Goal: Feedback & Contribution: Submit feedback/report problem

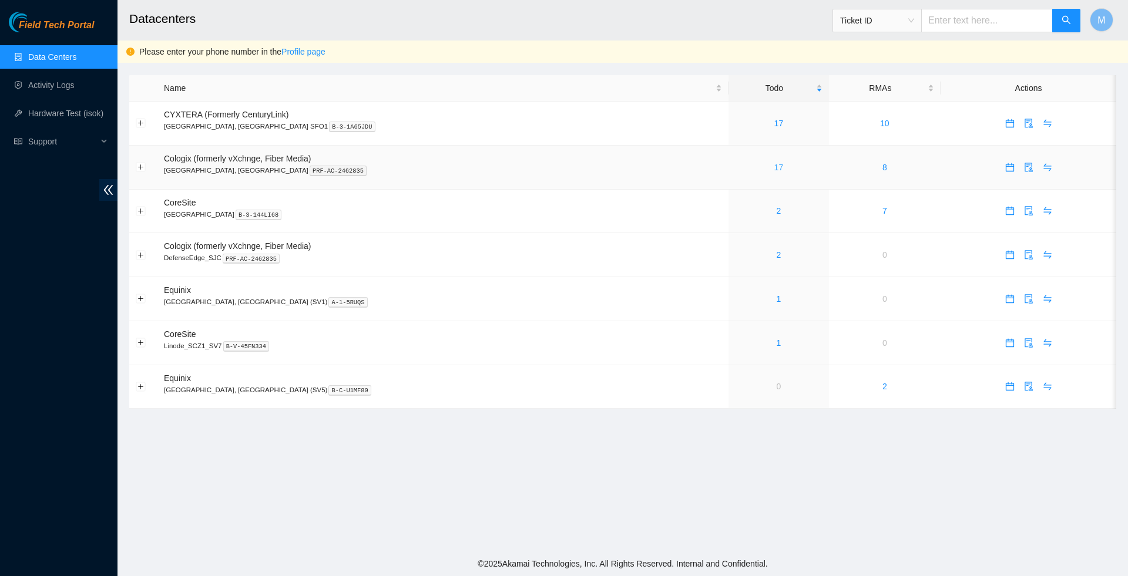
click at [774, 172] on link "17" at bounding box center [778, 167] width 9 height 9
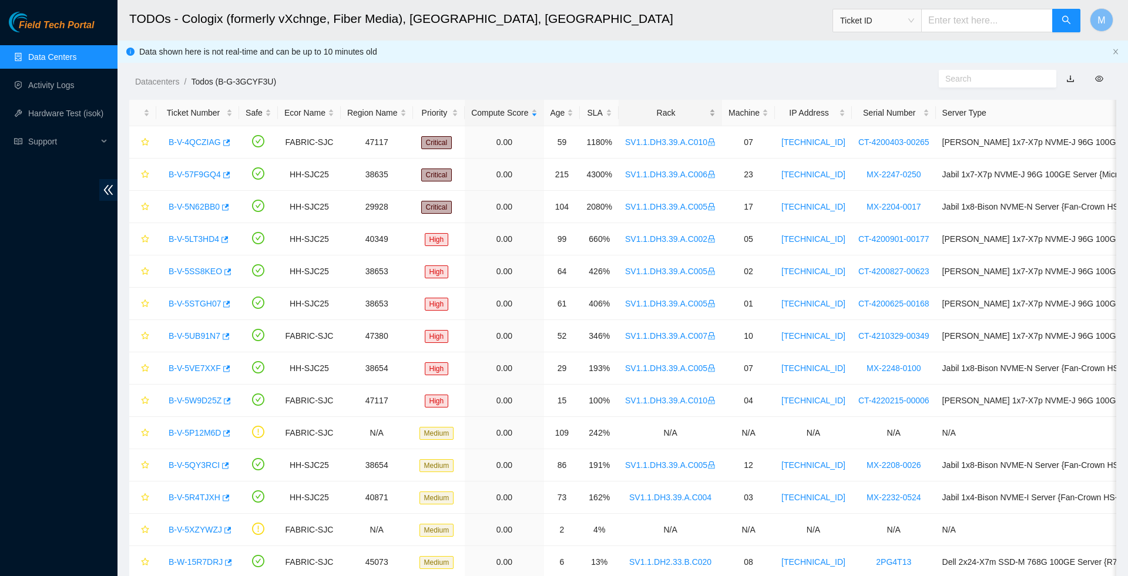
click at [704, 115] on div "Rack" at bounding box center [670, 112] width 90 height 13
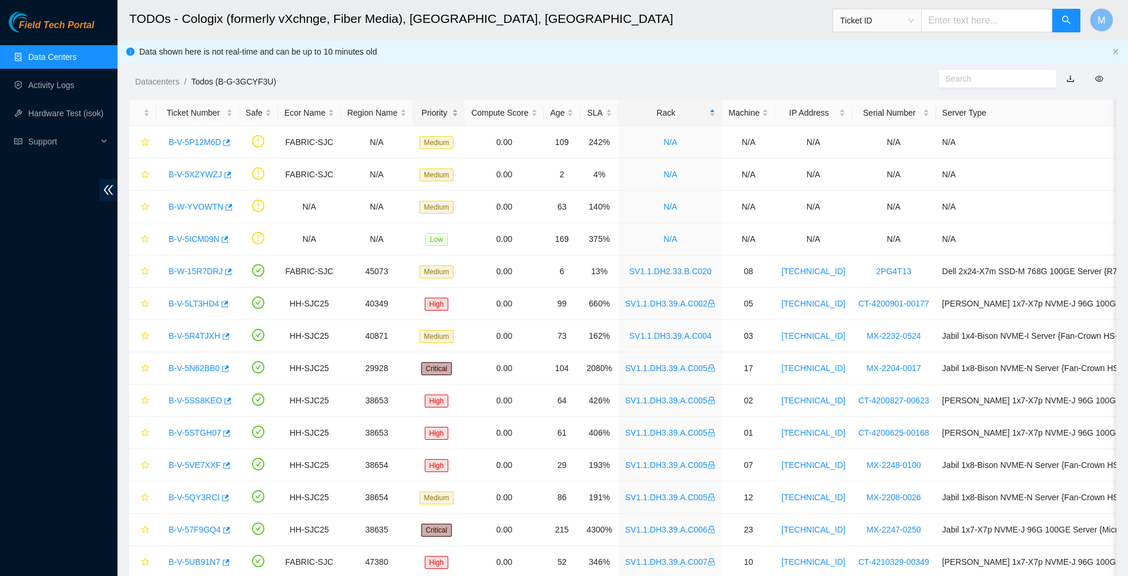
click at [456, 113] on div "Priority" at bounding box center [438, 112] width 39 height 13
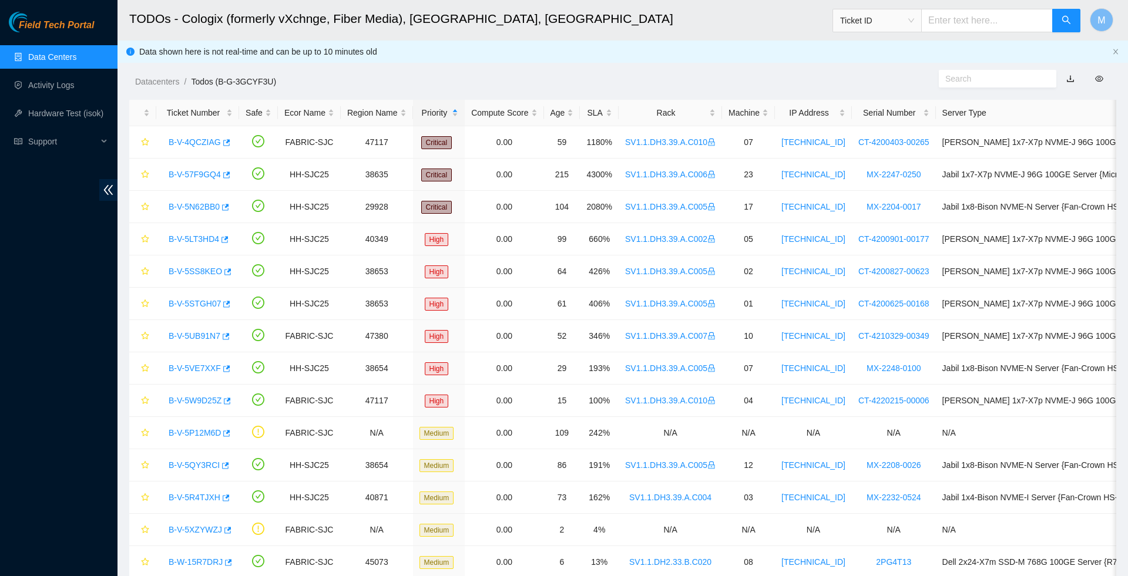
click at [55, 55] on link "Data Centers" at bounding box center [52, 56] width 48 height 9
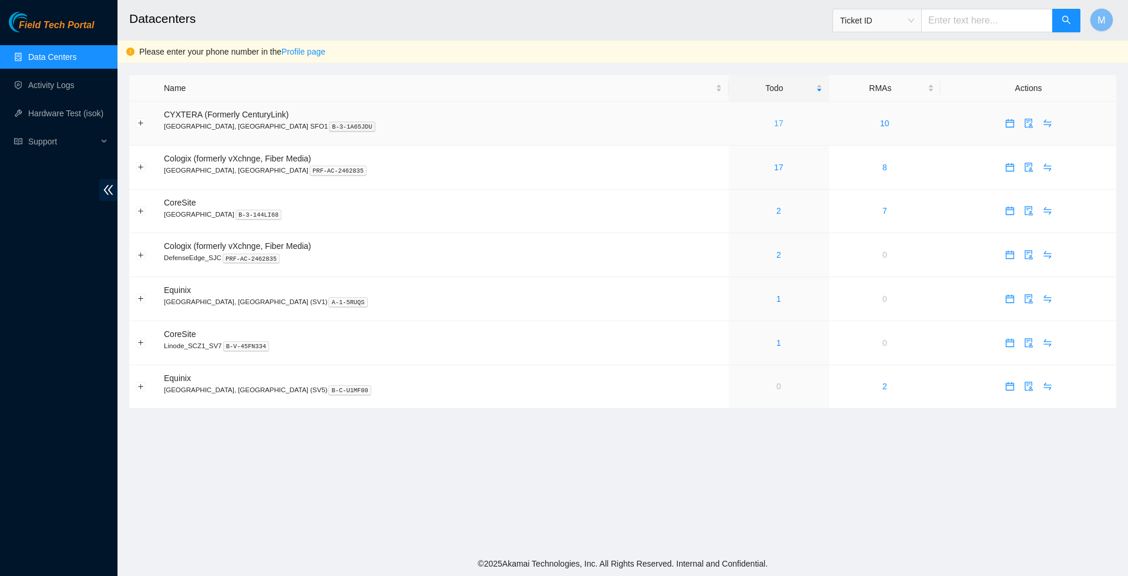
click at [774, 125] on link "17" at bounding box center [778, 123] width 9 height 9
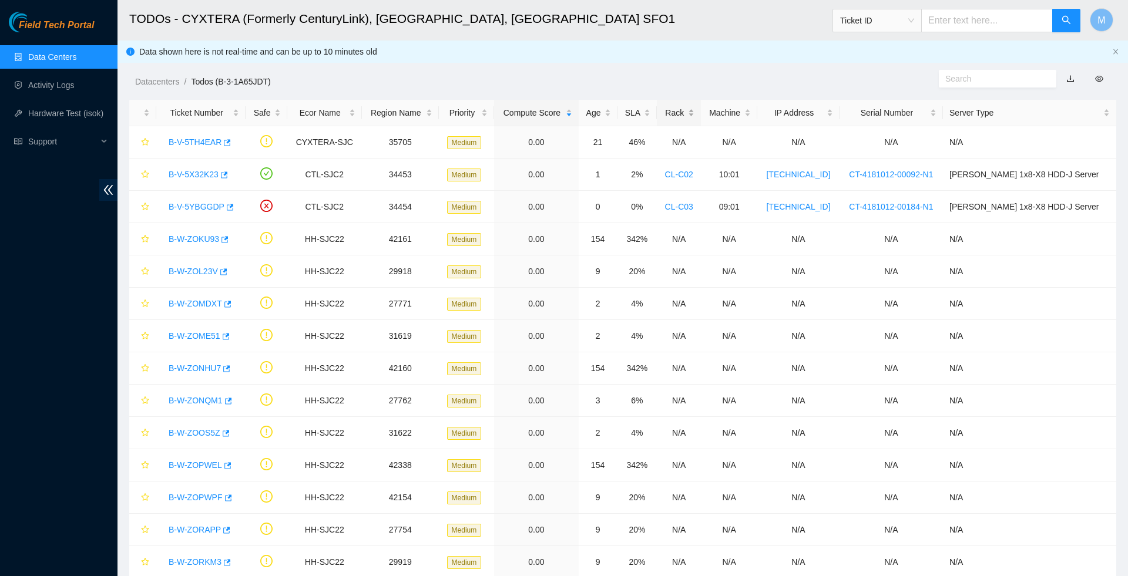
click at [694, 108] on div "Rack" at bounding box center [678, 112] width 31 height 13
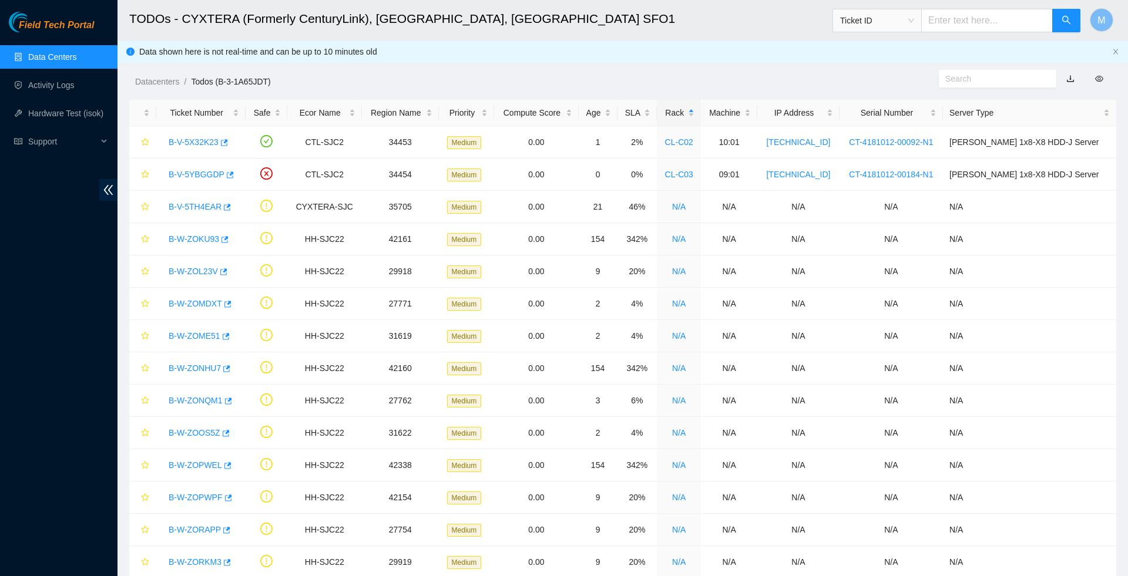
click at [62, 59] on link "Data Centers" at bounding box center [52, 56] width 48 height 9
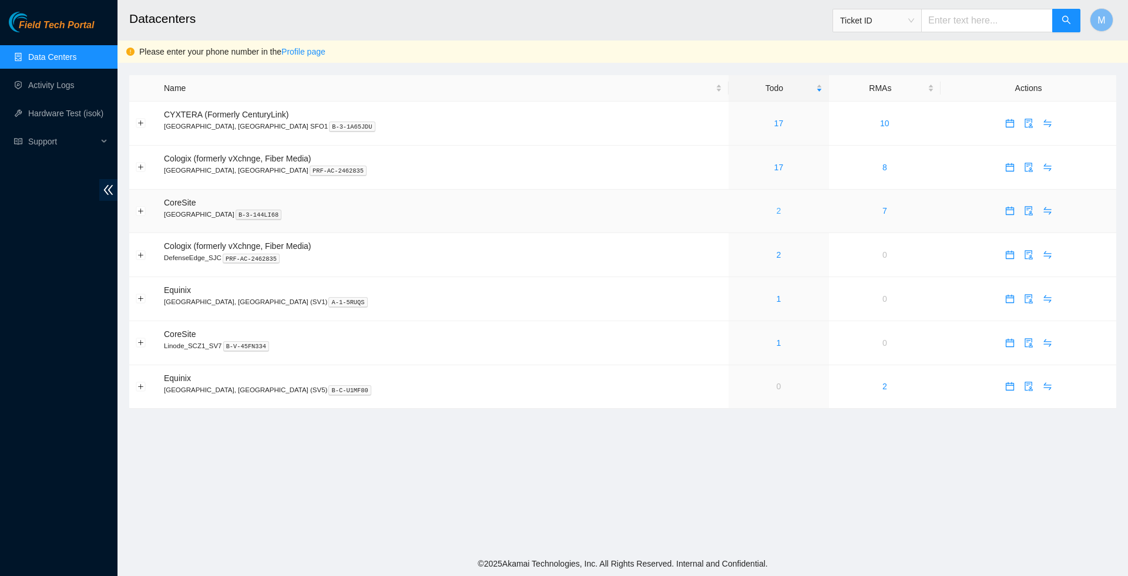
click at [777, 215] on link "2" at bounding box center [779, 210] width 5 height 9
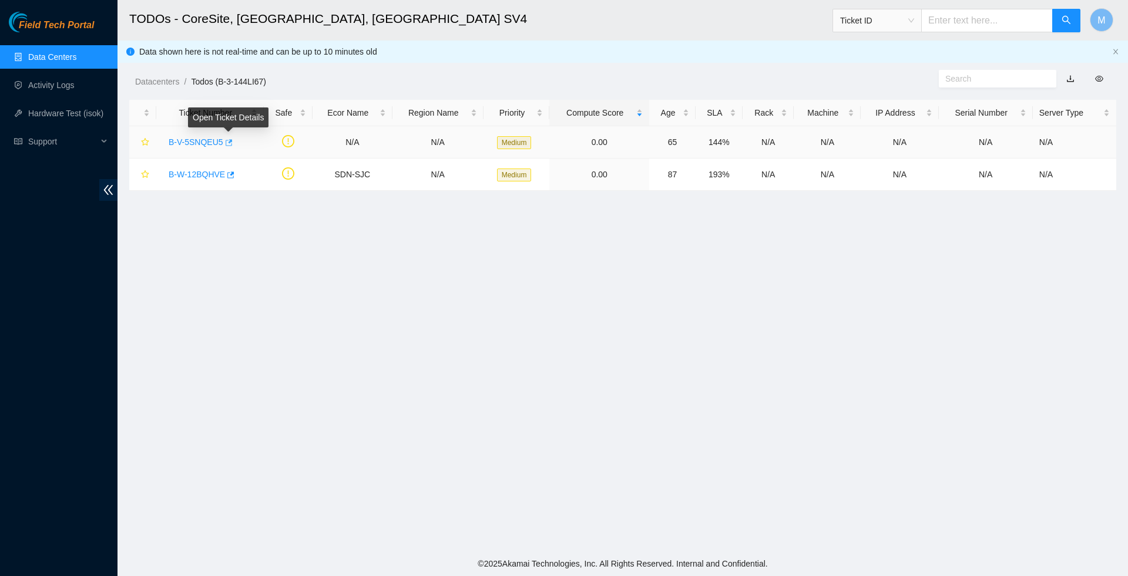
click at [231, 142] on icon "button" at bounding box center [228, 143] width 8 height 8
click at [48, 57] on link "Data Centers" at bounding box center [52, 56] width 48 height 9
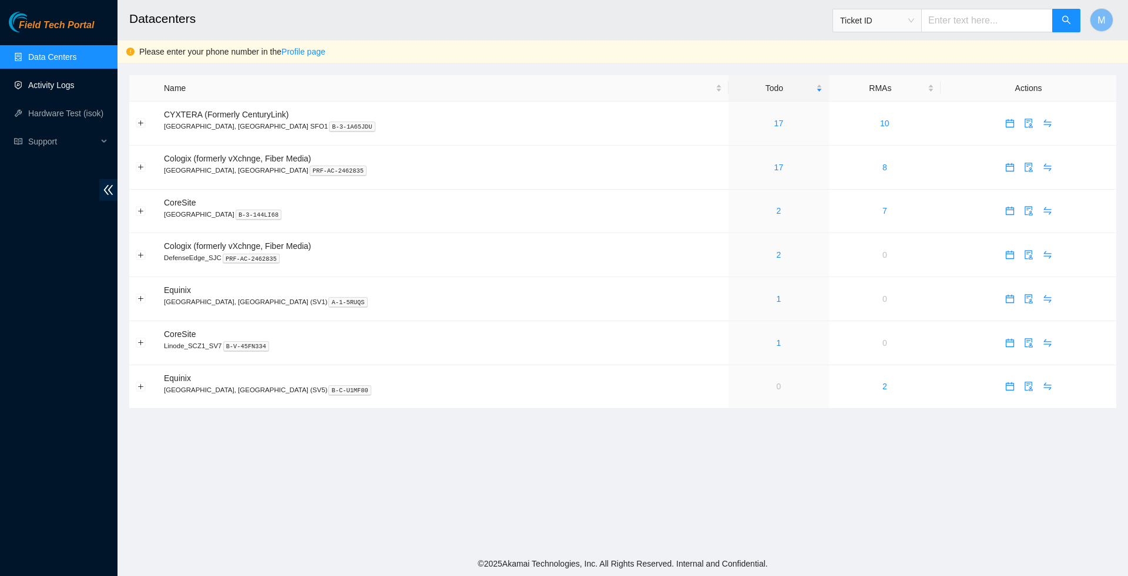
click at [56, 80] on link "Activity Logs" at bounding box center [51, 84] width 46 height 9
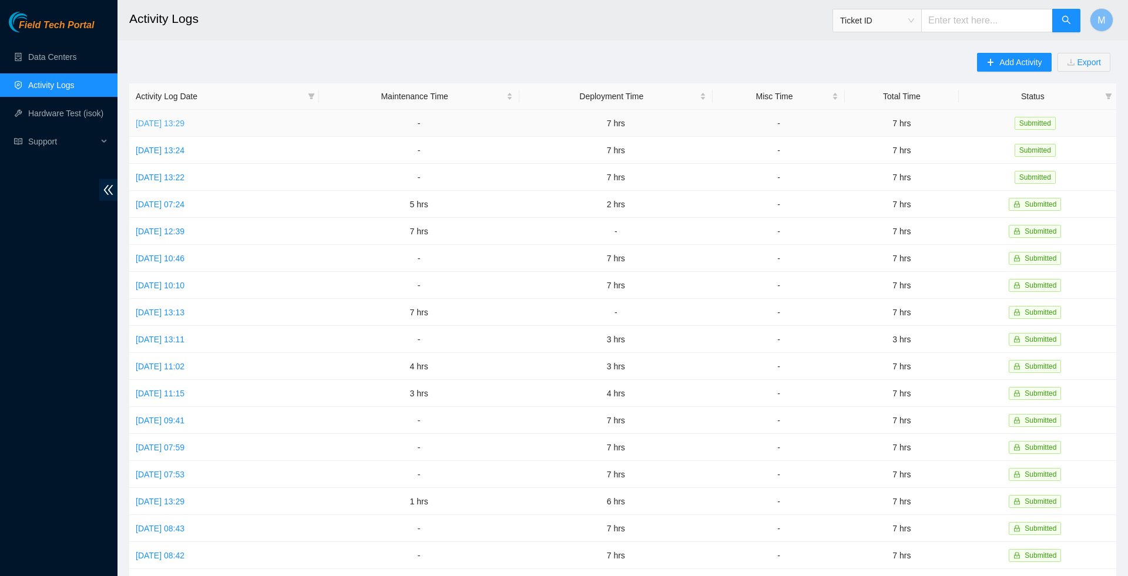
click at [184, 125] on link "[DATE] 13:29" at bounding box center [160, 123] width 49 height 9
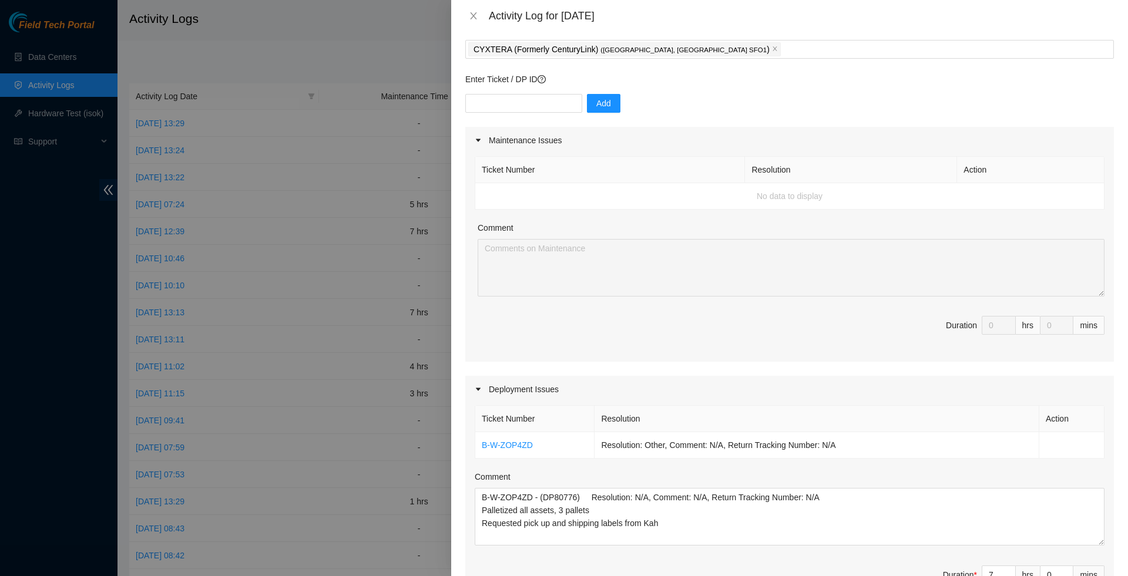
scroll to position [135, 0]
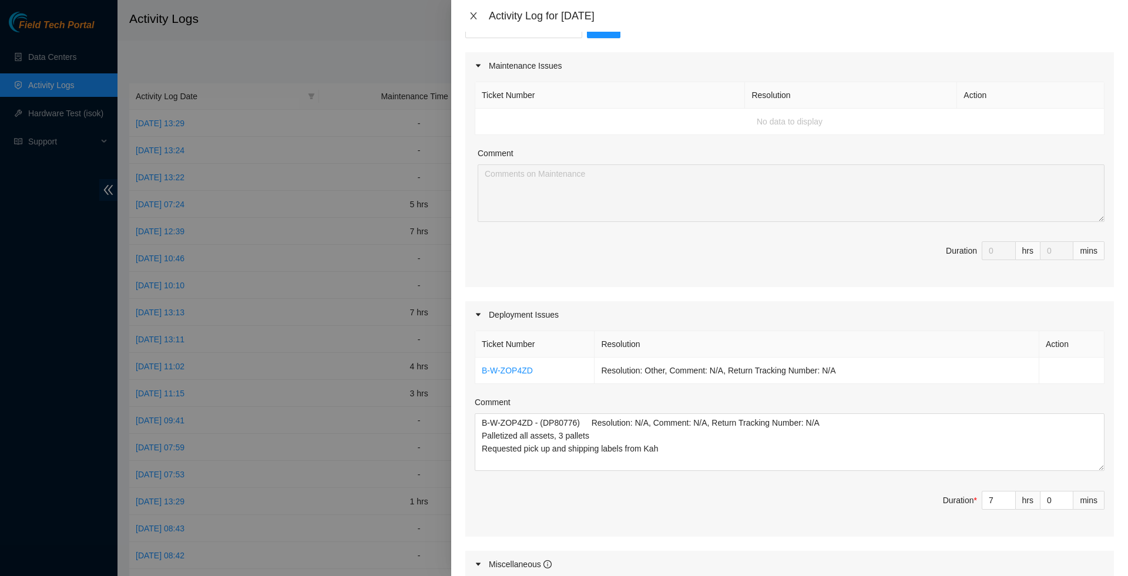
click at [470, 21] on span "close" at bounding box center [473, 15] width 9 height 9
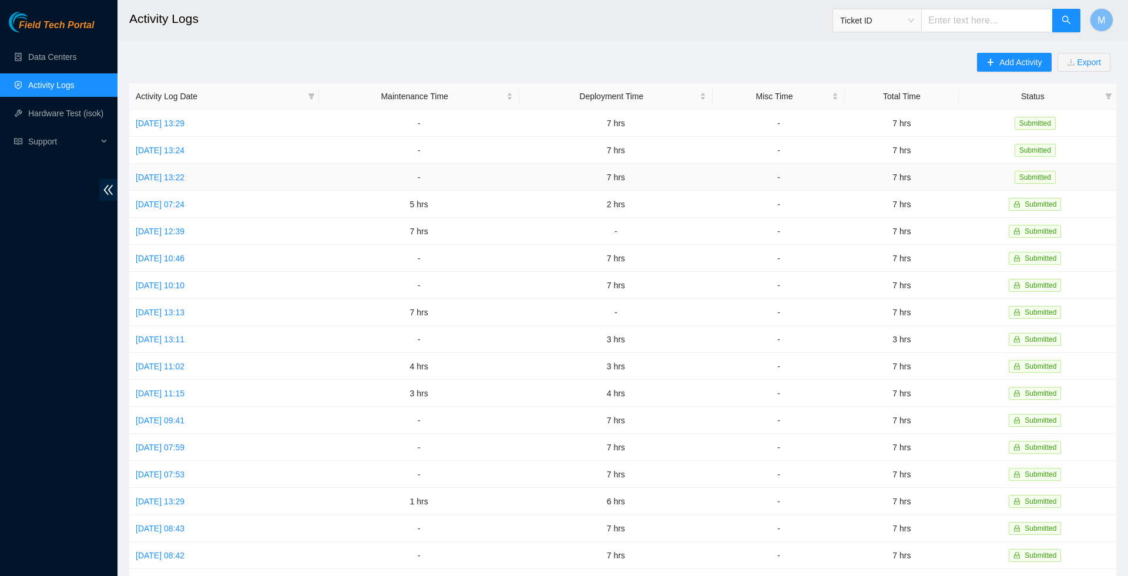
scroll to position [0, 0]
click at [986, 67] on span "plus" at bounding box center [990, 62] width 8 height 9
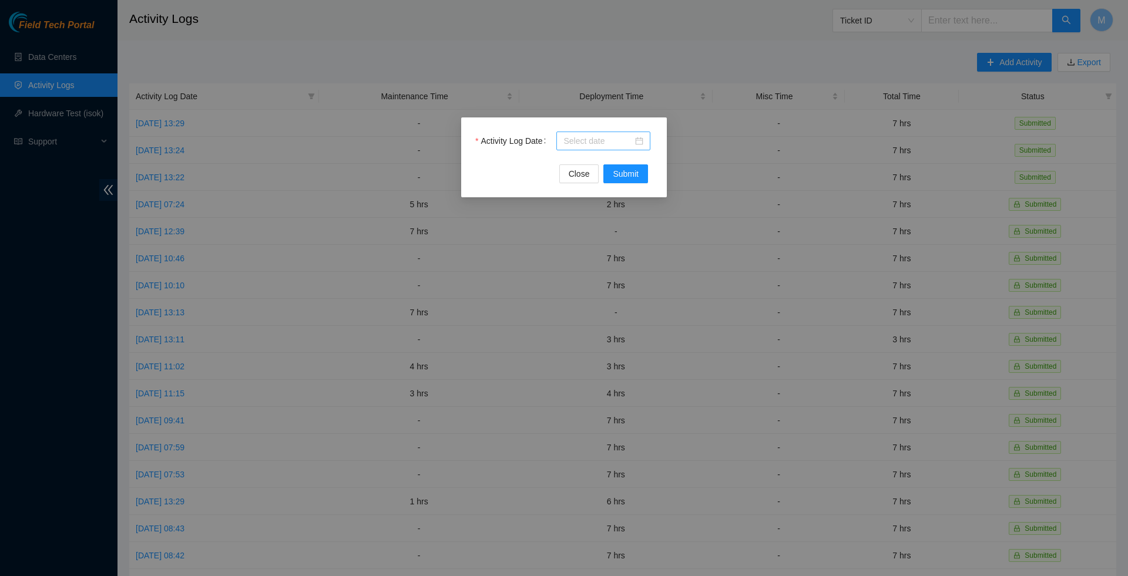
click at [642, 144] on div at bounding box center [603, 141] width 80 height 13
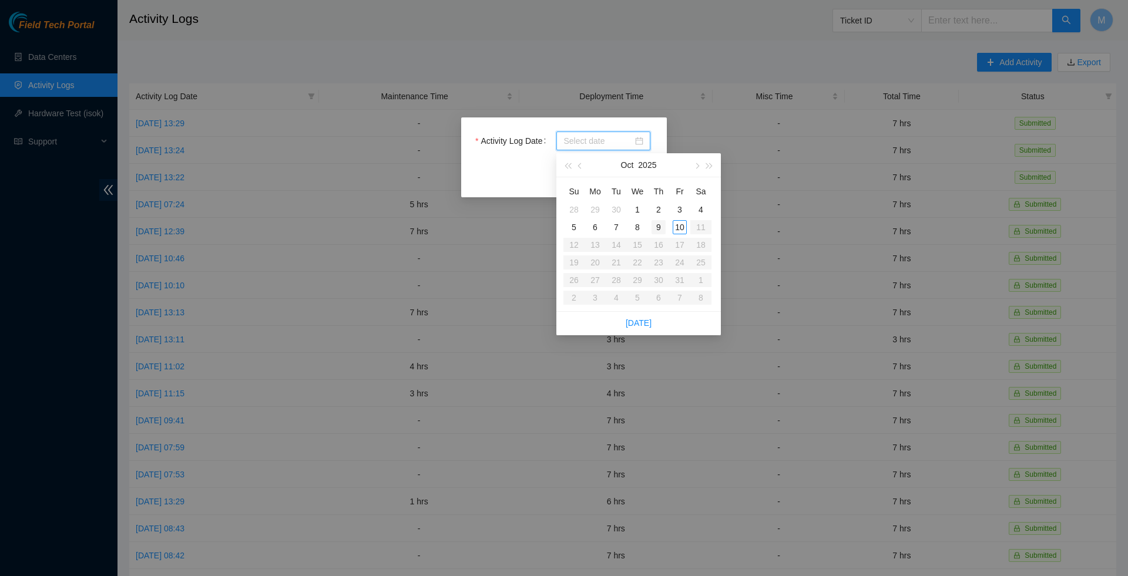
type input "[DATE]"
click at [678, 228] on div "10" at bounding box center [680, 227] width 14 height 14
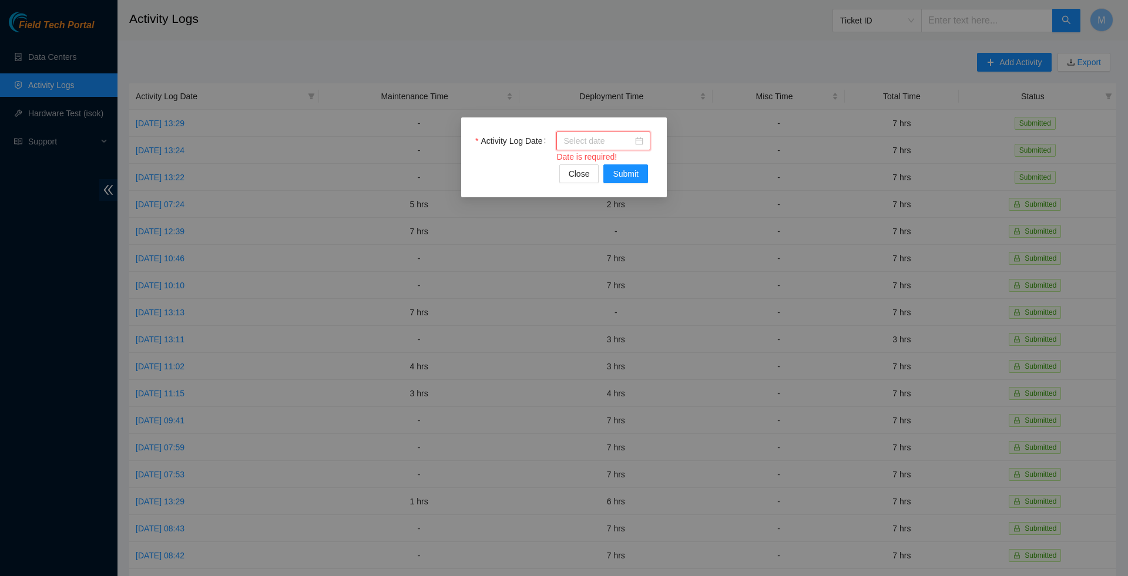
click at [637, 144] on div at bounding box center [603, 141] width 80 height 13
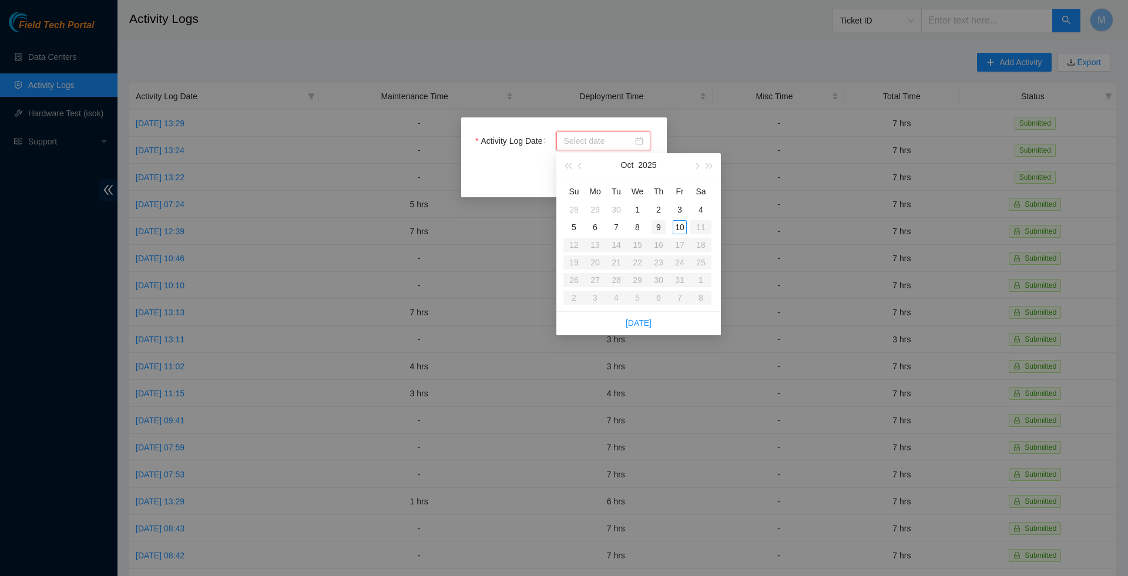
type input "[DATE]"
click at [661, 221] on div "9" at bounding box center [659, 227] width 14 height 14
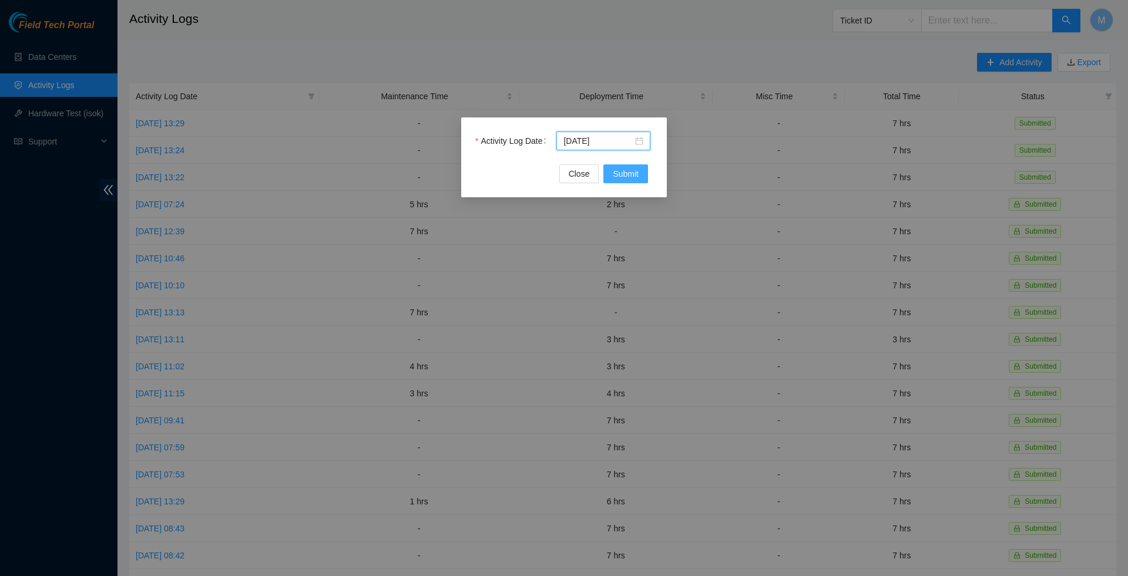
click at [634, 167] on button "Submit" at bounding box center [625, 173] width 45 height 19
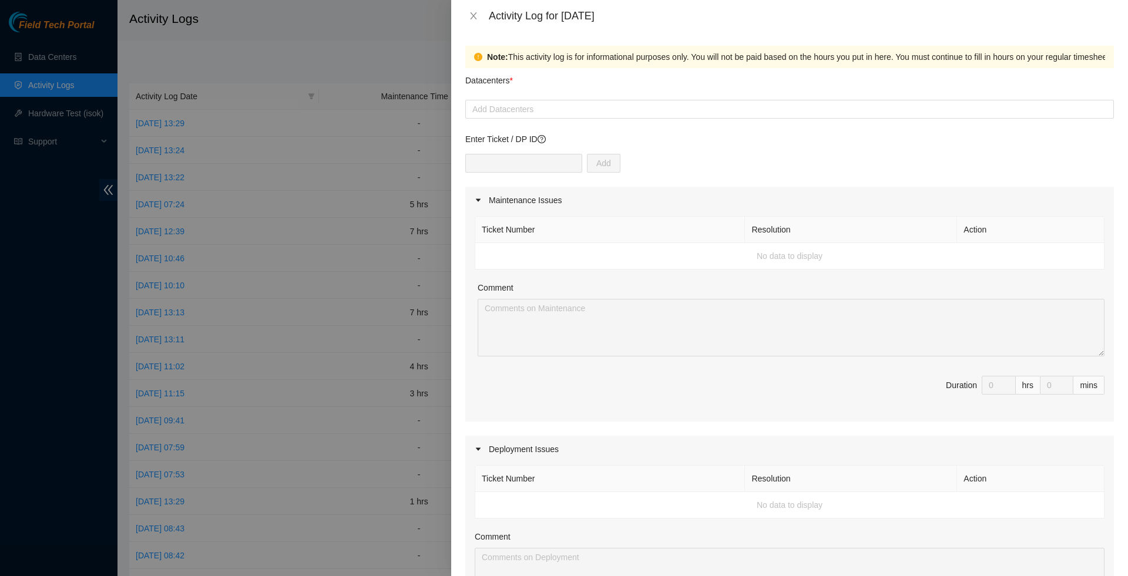
click at [536, 90] on div "Datacenters *" at bounding box center [789, 84] width 649 height 32
click at [522, 116] on div at bounding box center [789, 109] width 643 height 14
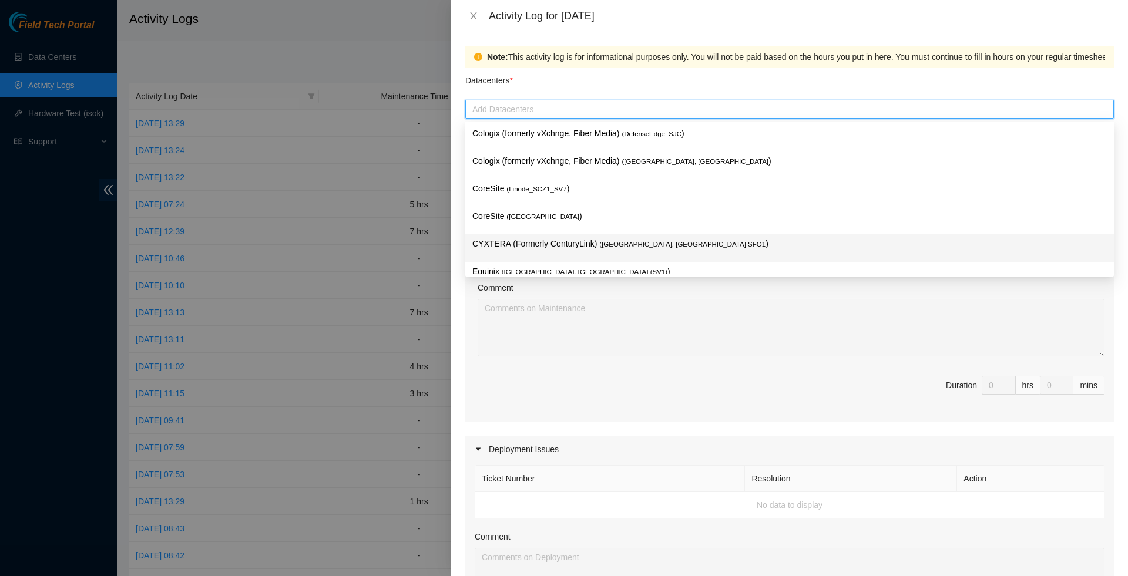
click at [633, 245] on span "( [GEOGRAPHIC_DATA], [GEOGRAPHIC_DATA] SFO1" at bounding box center [682, 244] width 166 height 7
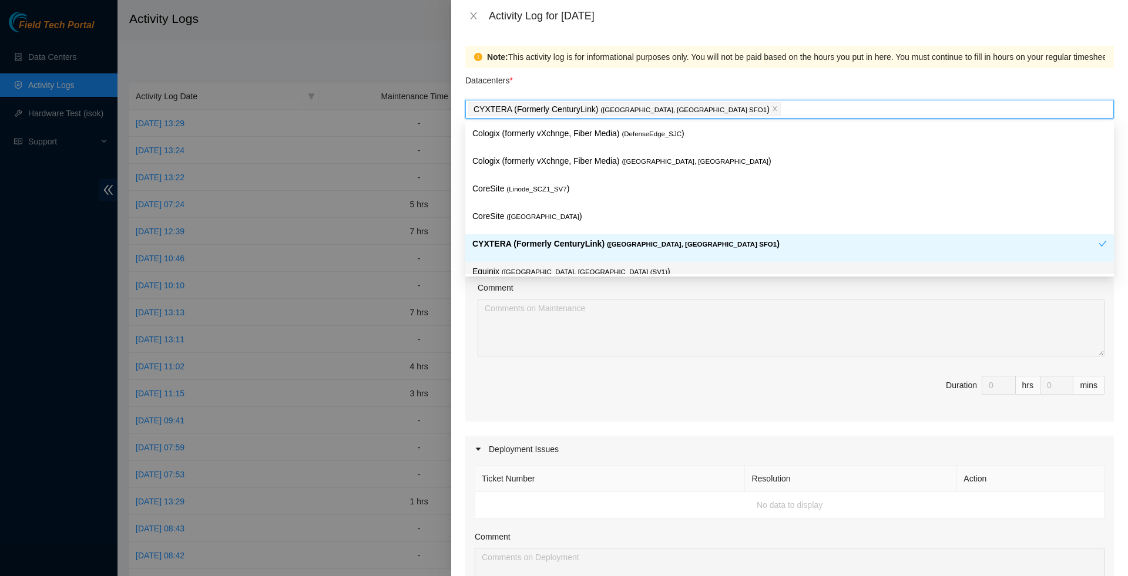
click at [605, 434] on div "Maintenance Issues Ticket Number Resolution Action No data to display Comment D…" at bounding box center [789, 518] width 649 height 663
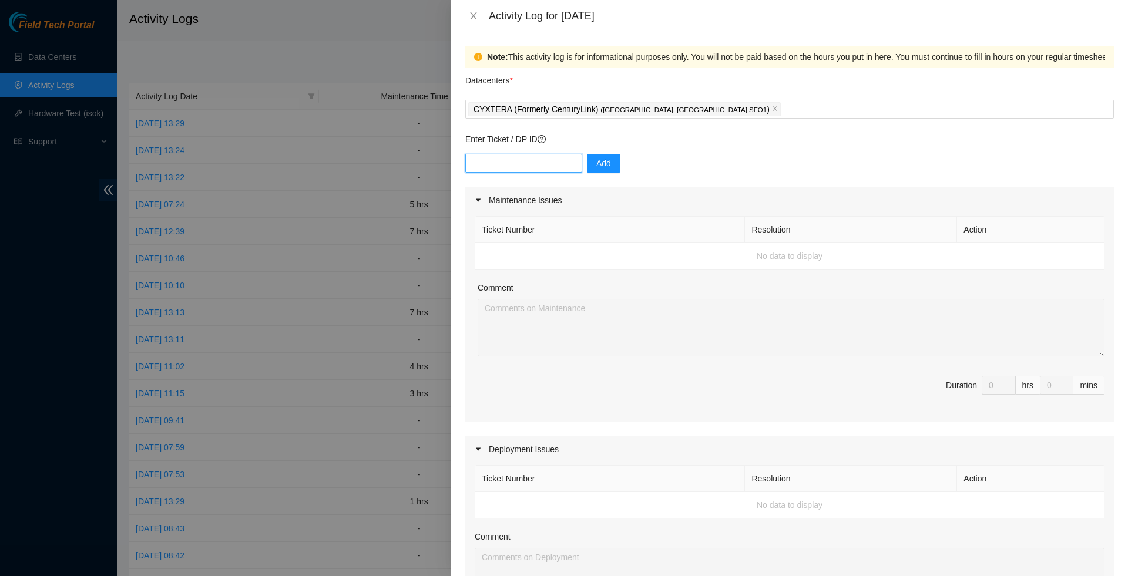
click at [542, 160] on input "text" at bounding box center [523, 163] width 117 height 19
paste input "DP80775"
type input "DP80775"
click at [604, 167] on span "Add" at bounding box center [603, 163] width 15 height 13
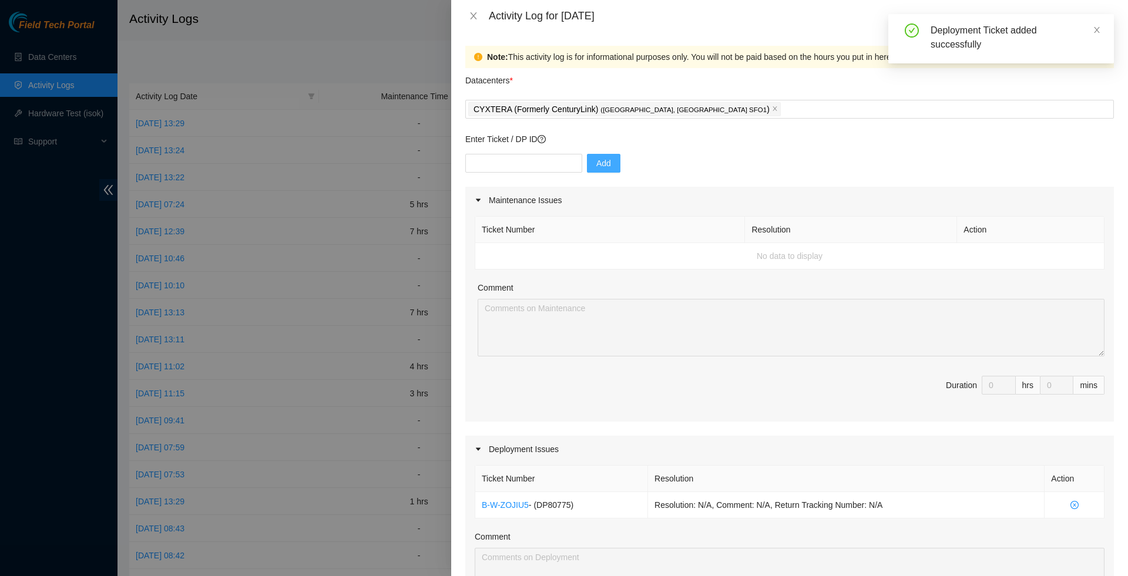
scroll to position [196, 0]
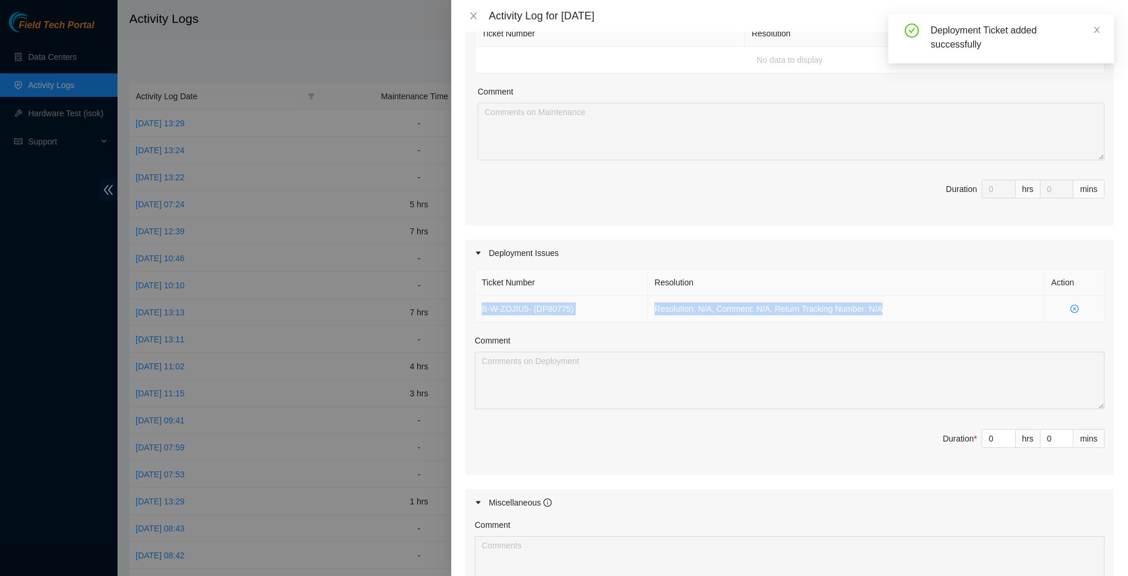
drag, startPoint x: 906, startPoint y: 315, endPoint x: 478, endPoint y: 315, distance: 428.3
click at [478, 315] on tr "B-W-ZOJIU5 - ( DP80775 ) Resolution: N/A, Comment: N/A, Return Tracking Number:…" at bounding box center [789, 309] width 629 height 26
copy tr "B-W-ZOJIU5 - ( DP80775 ) Resolution: N/A, Comment: N/A, Return Tracking Number:…"
type input "1"
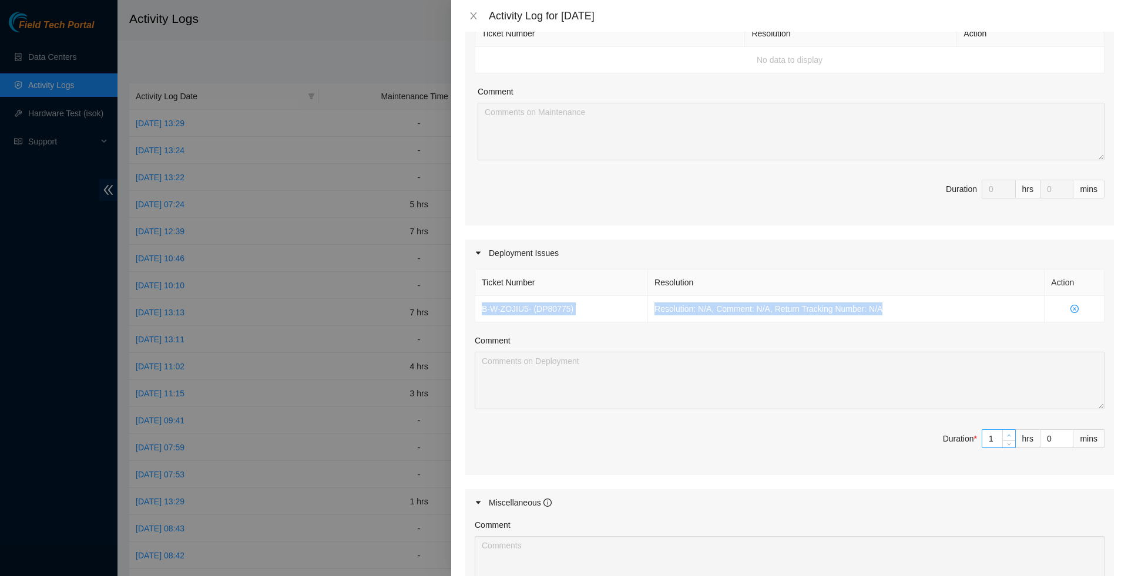
click at [1008, 439] on span "up" at bounding box center [1009, 435] width 7 height 7
type input "2"
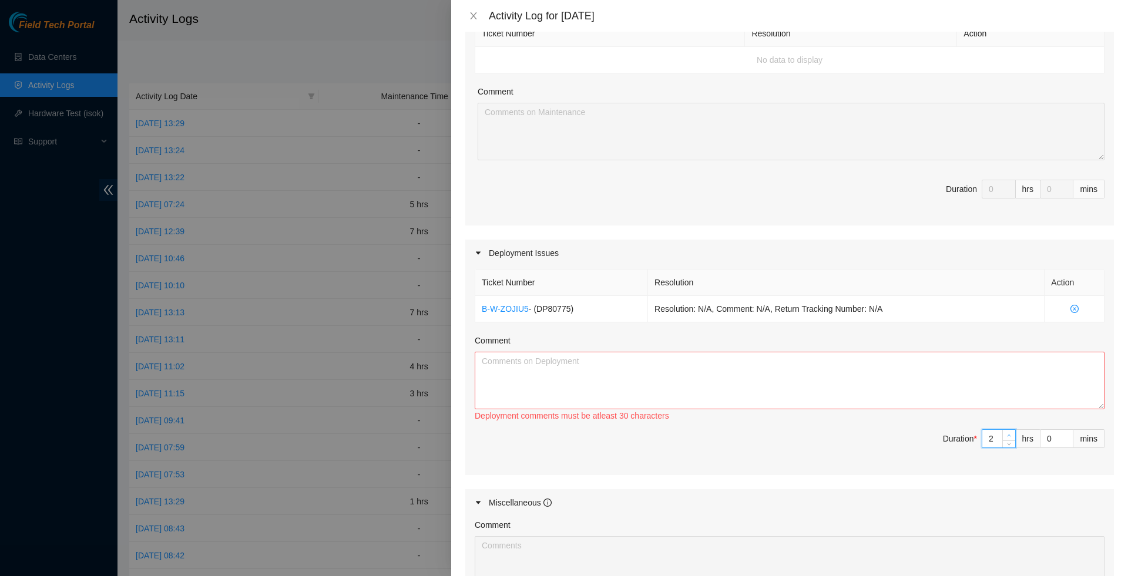
click at [1008, 439] on span "up" at bounding box center [1009, 435] width 7 height 7
type input "3"
click at [1008, 439] on span "up" at bounding box center [1009, 435] width 7 height 7
type input "4"
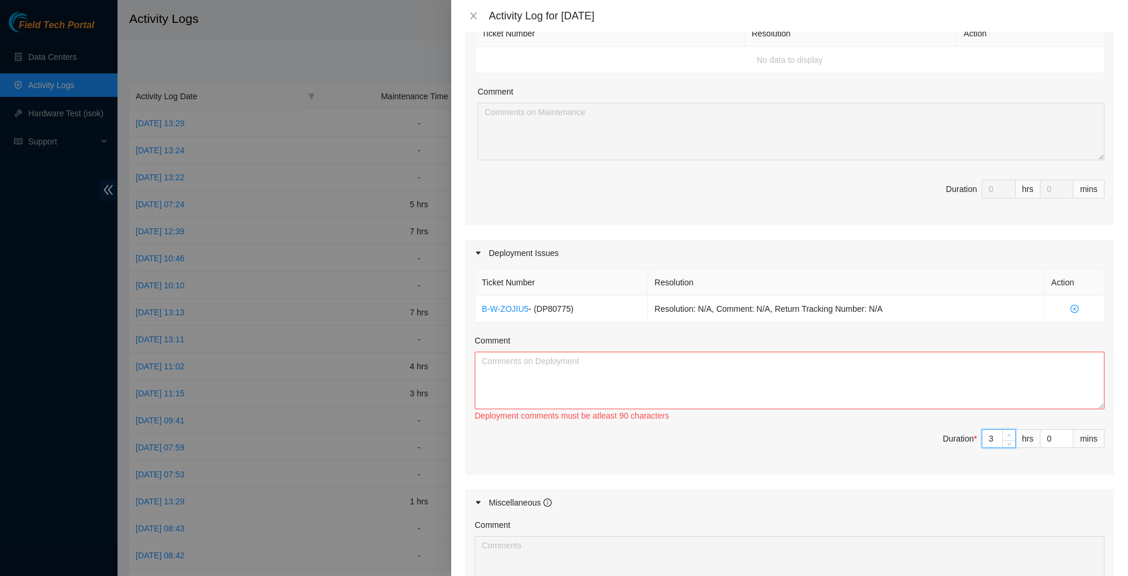
type input "4"
click at [1008, 439] on span "up" at bounding box center [1009, 435] width 7 height 7
type input "5"
click at [1008, 439] on span "up" at bounding box center [1009, 435] width 7 height 7
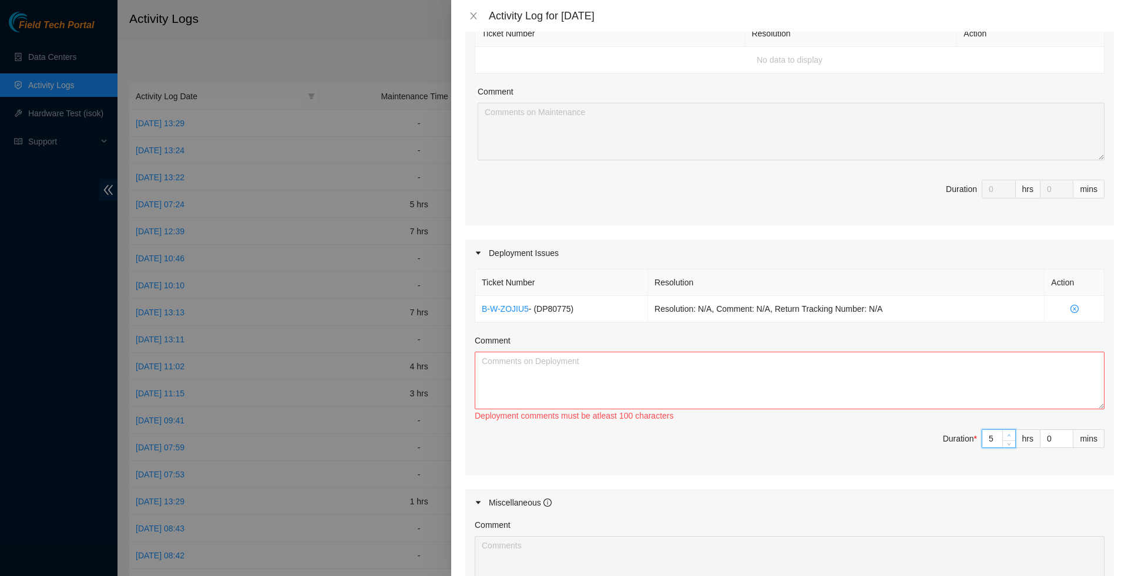
type input "6"
click at [1008, 439] on span "up" at bounding box center [1009, 435] width 7 height 7
type input "7"
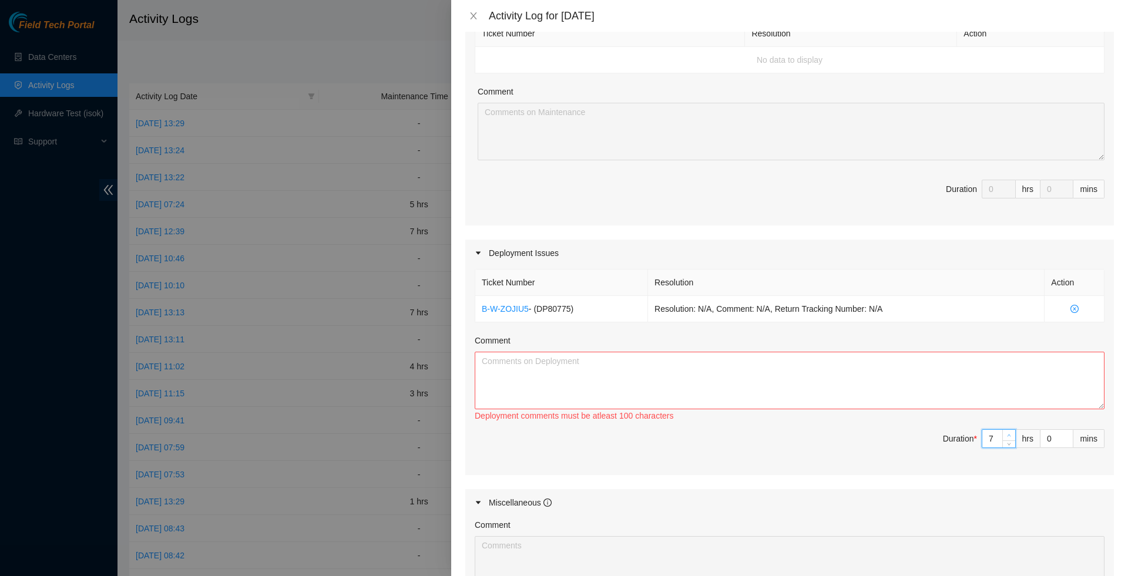
click at [1008, 439] on span "up" at bounding box center [1009, 435] width 7 height 7
click at [853, 409] on textarea "Comment" at bounding box center [790, 381] width 630 height 58
paste textarea "B-W-ZOJIU5 - (DP80775) Resolution: N/A, Comment: N/A, Return Tracking Number: N…"
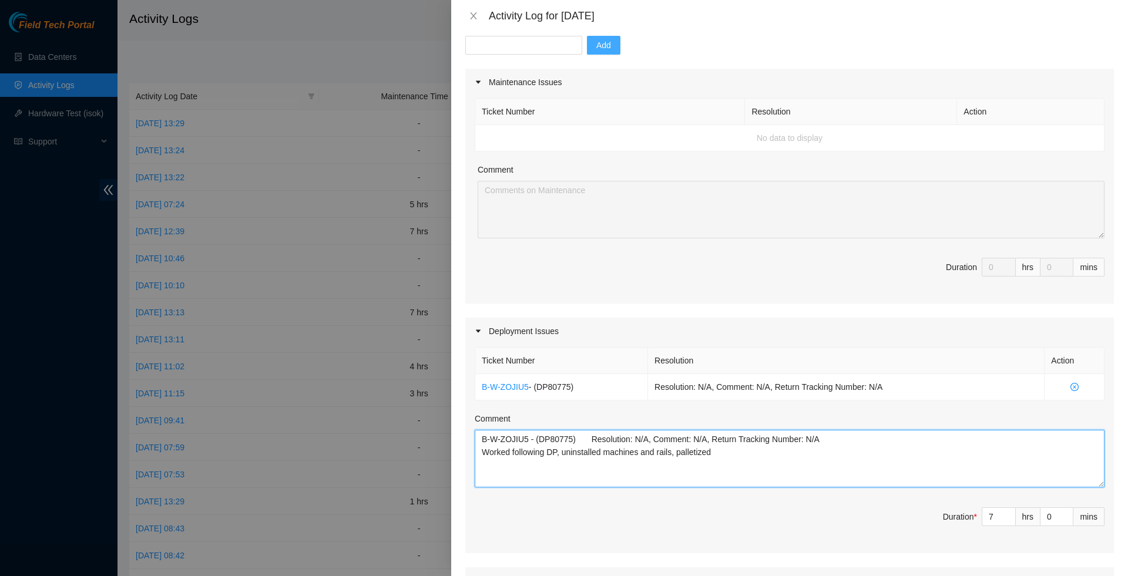
scroll to position [419, 0]
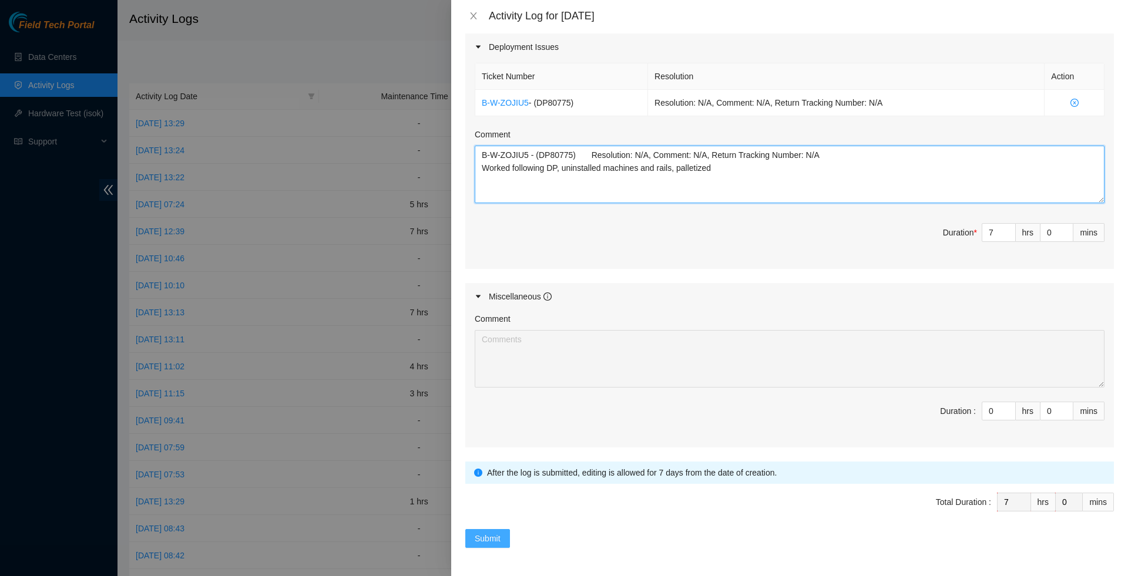
type textarea "B-W-ZOJIU5 - (DP80775) Resolution: N/A, Comment: N/A, Return Tracking Number: N…"
click at [488, 541] on span "Submit" at bounding box center [488, 538] width 26 height 13
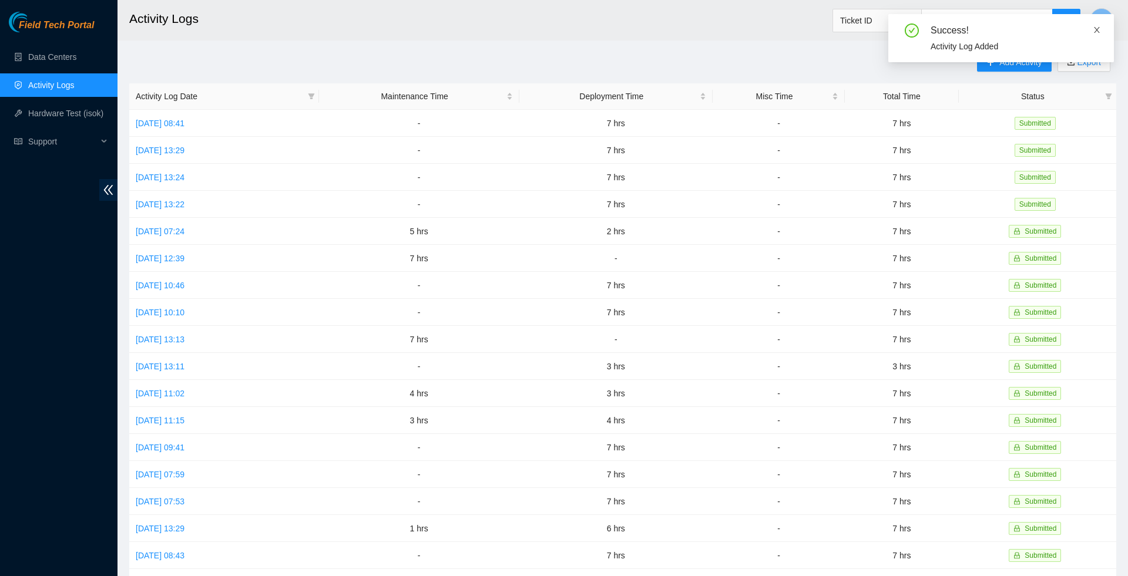
click at [1094, 31] on icon "close" at bounding box center [1097, 30] width 8 height 8
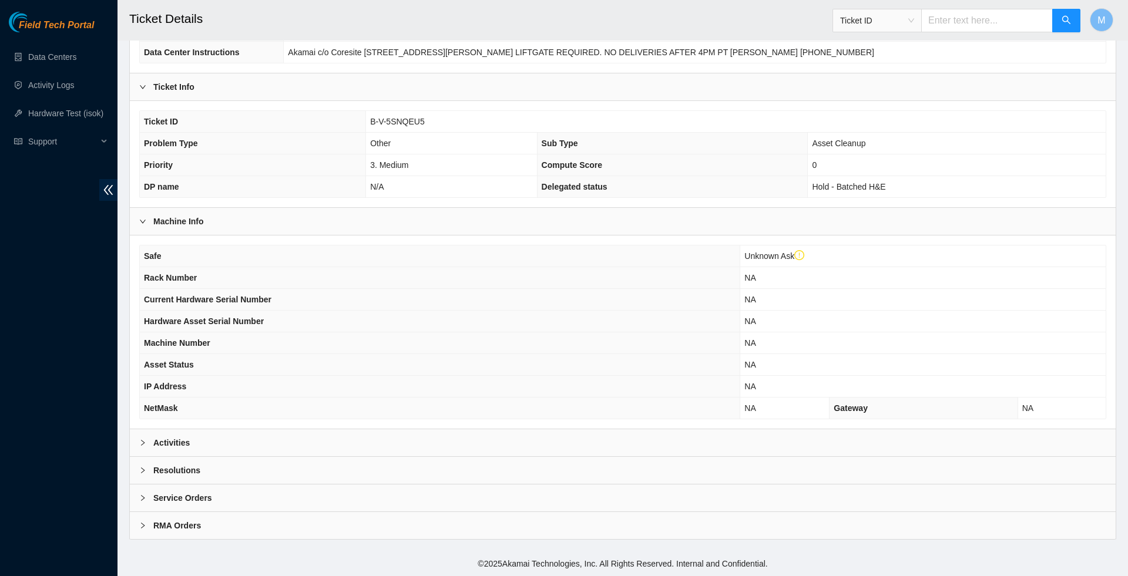
scroll to position [195, 0]
click at [142, 440] on icon "right" at bounding box center [142, 442] width 7 height 7
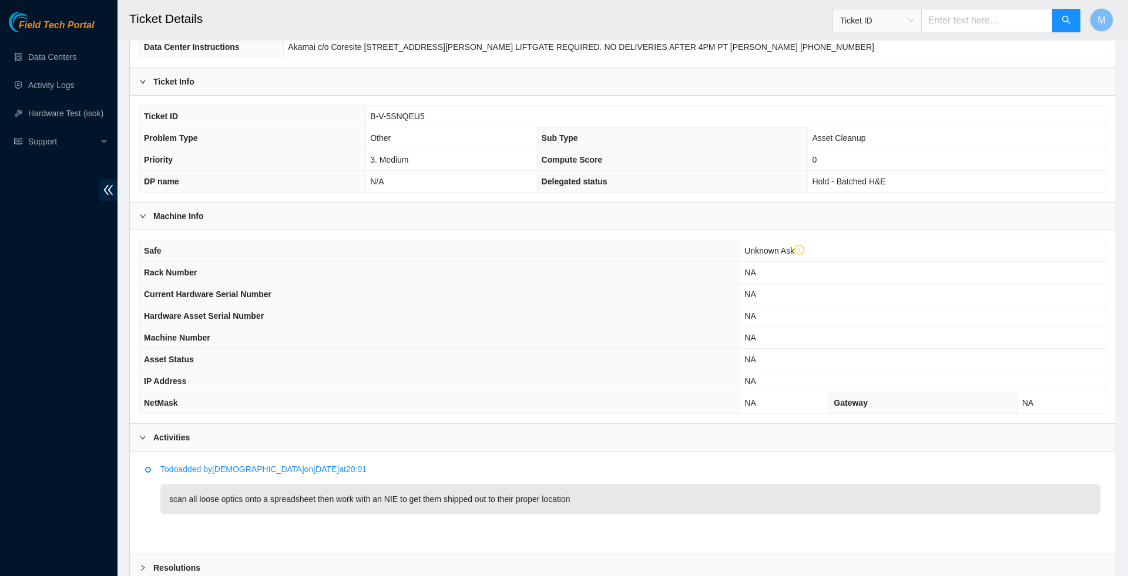
scroll to position [167, 0]
